Goal: Transaction & Acquisition: Purchase product/service

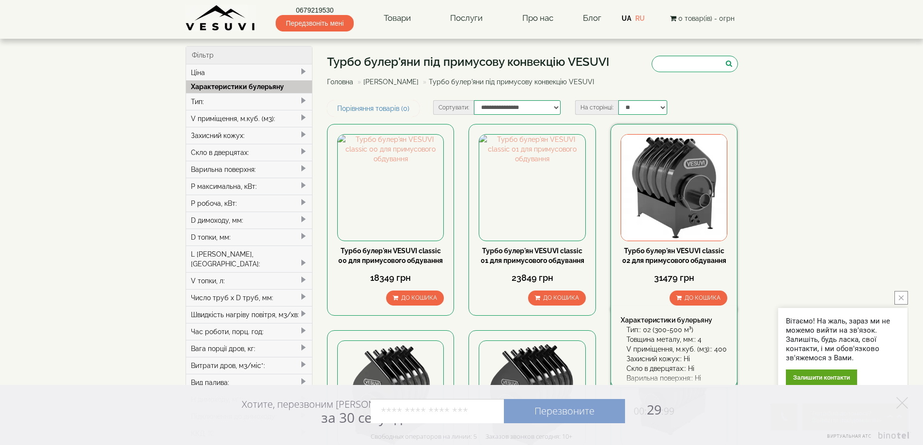
click at [675, 186] on img at bounding box center [674, 188] width 106 height 106
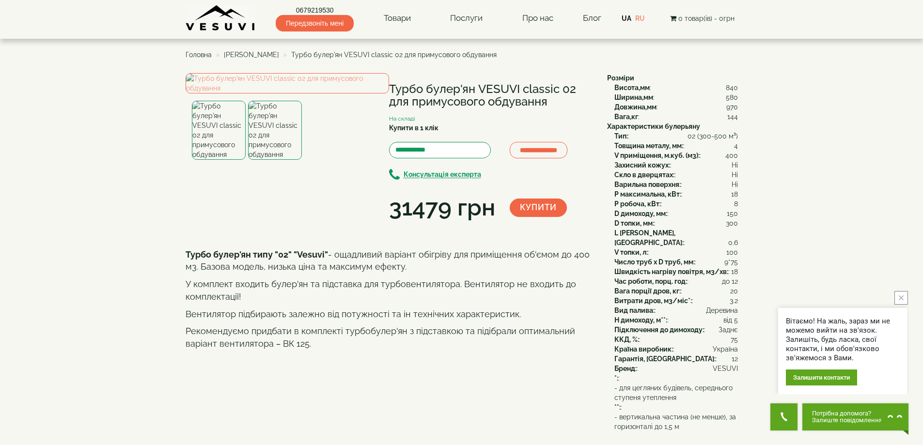
click at [244, 52] on span "[PERSON_NAME]" at bounding box center [251, 55] width 55 height 8
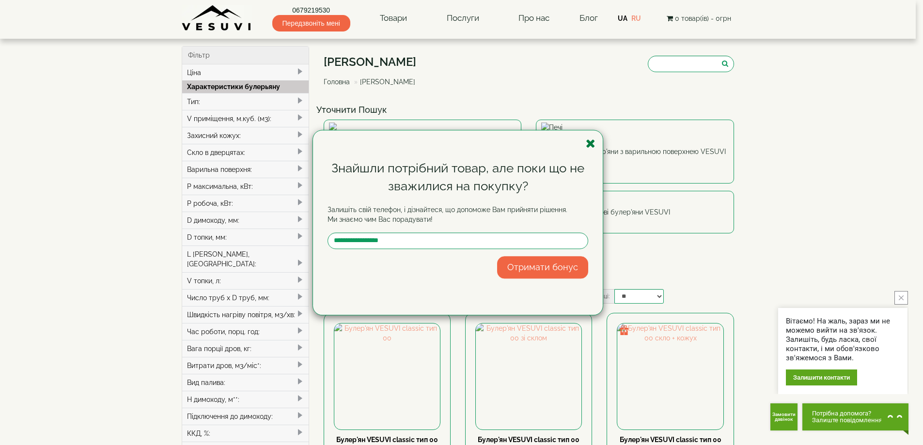
click at [588, 141] on icon "button" at bounding box center [591, 144] width 10 height 12
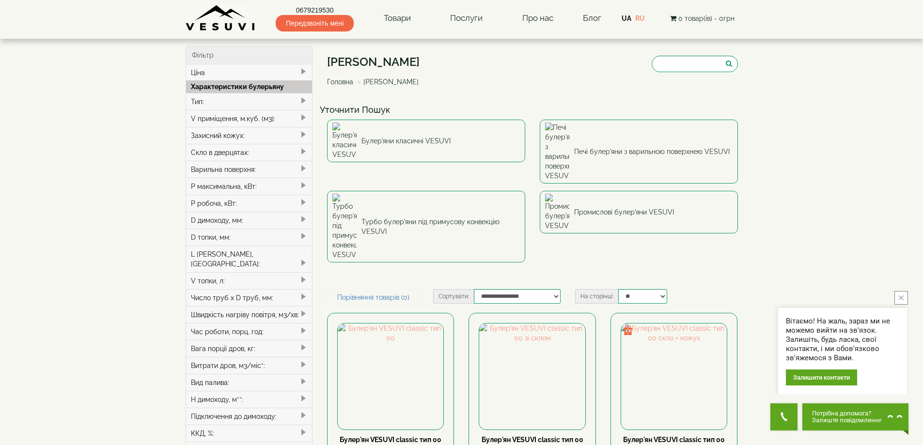
click at [214, 100] on div "Тип:" at bounding box center [249, 101] width 126 height 17
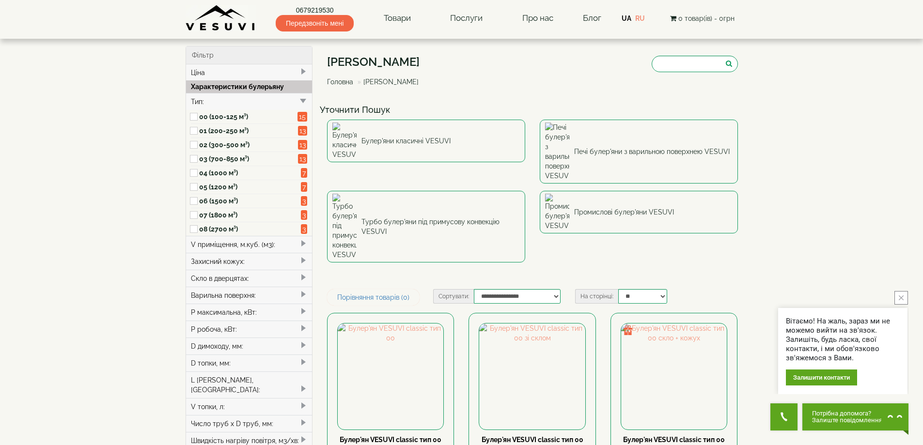
click at [216, 144] on label "02 (300-500 м³)" at bounding box center [248, 145] width 99 height 10
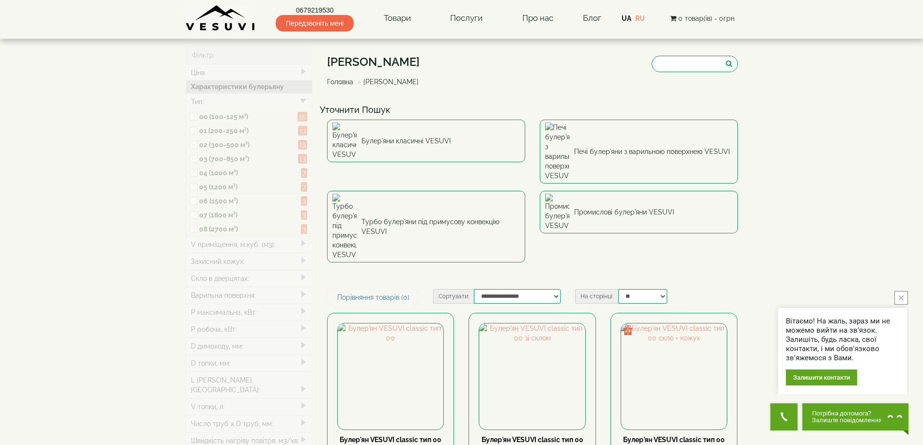
type input "*****"
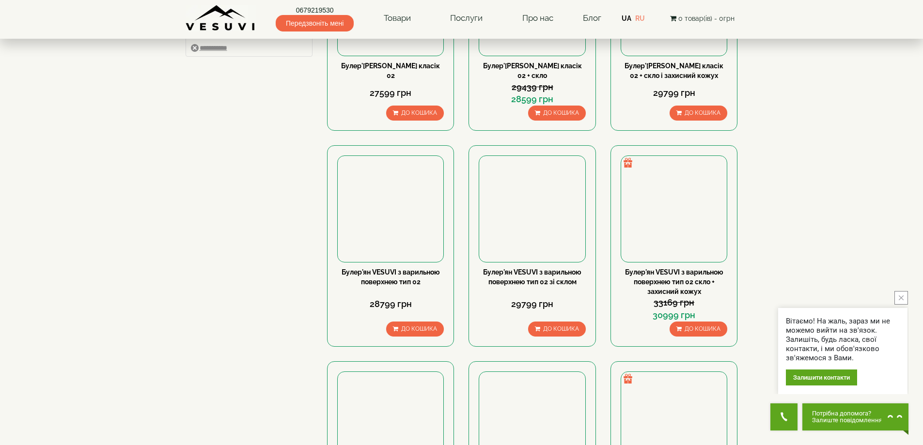
scroll to position [533, 0]
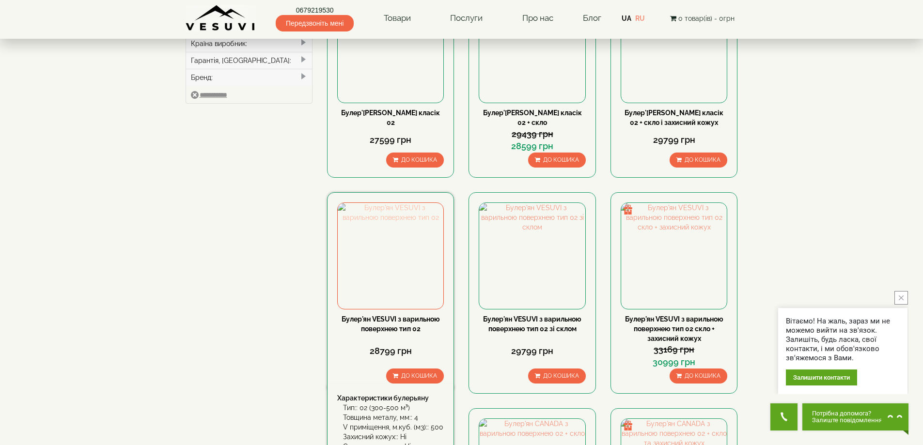
click at [388, 203] on img at bounding box center [391, 256] width 106 height 106
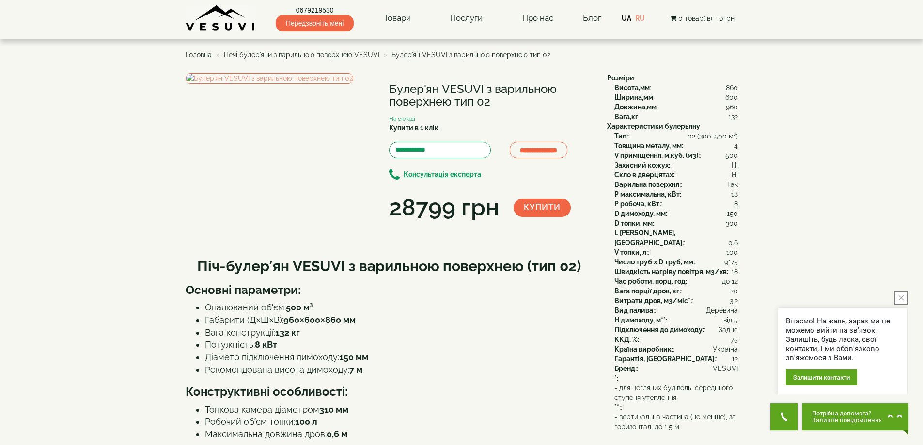
click at [213, 28] on img at bounding box center [221, 18] width 70 height 27
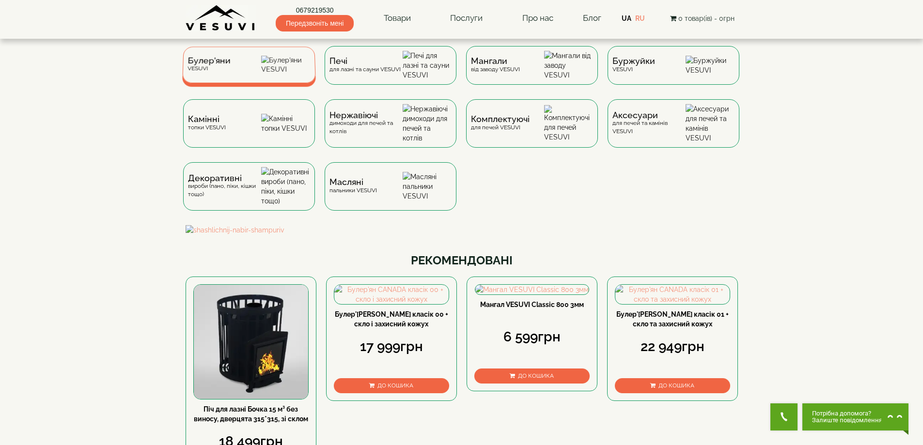
click at [216, 64] on span "Булер'яни" at bounding box center [208, 60] width 43 height 7
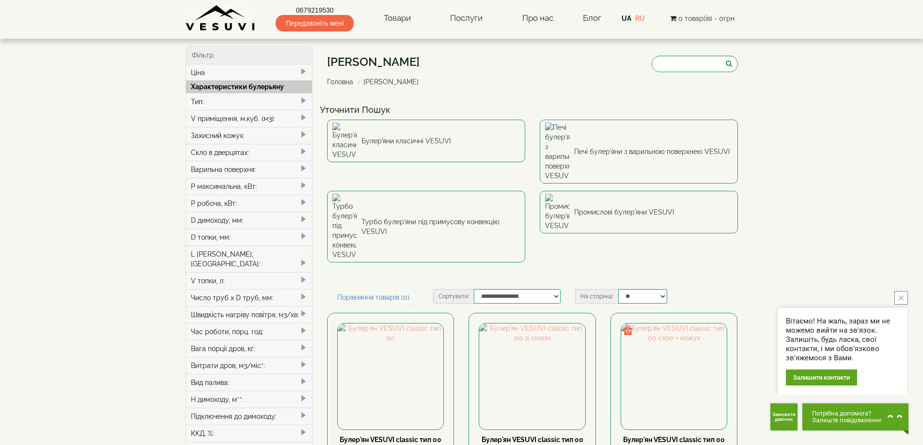
click at [211, 102] on div "Тип:" at bounding box center [249, 101] width 126 height 17
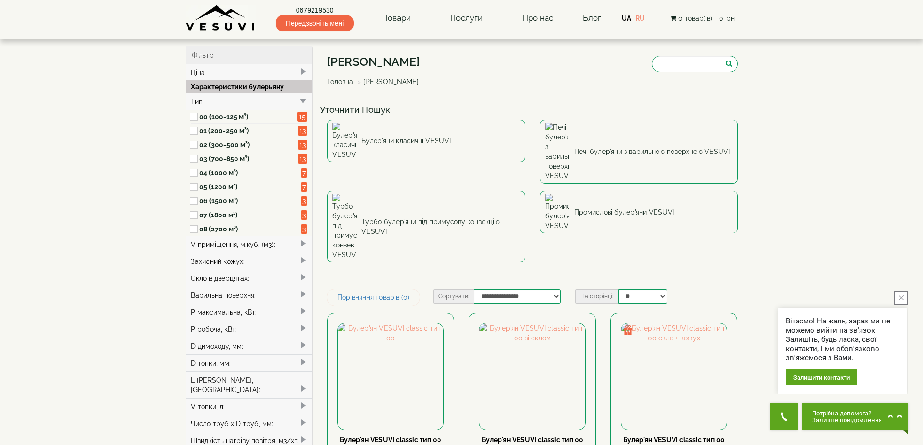
click at [215, 21] on img at bounding box center [221, 18] width 70 height 27
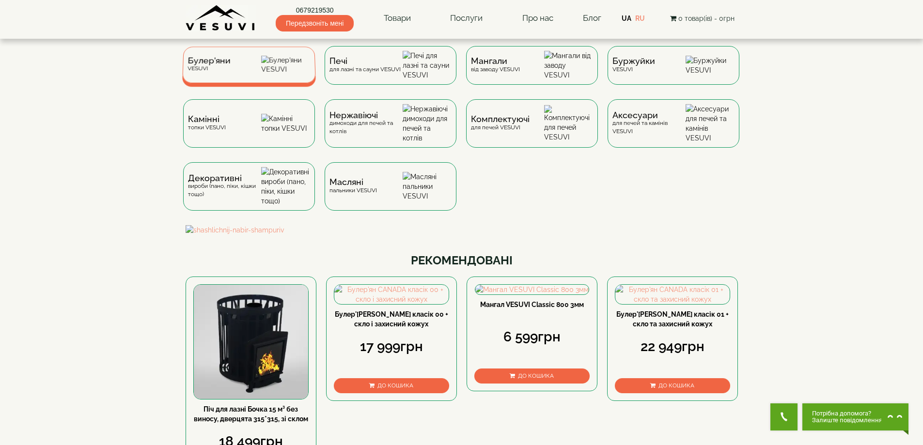
click at [202, 63] on span "Булер'яни" at bounding box center [208, 60] width 43 height 7
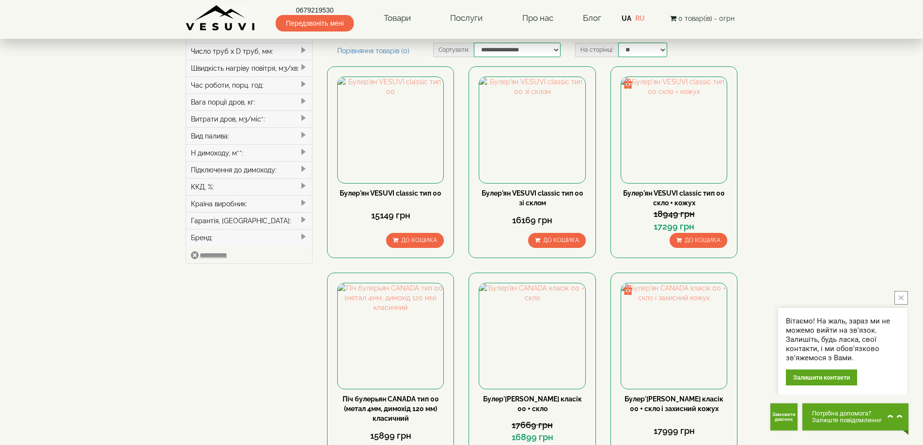
scroll to position [291, 0]
